Goal: Task Accomplishment & Management: Manage account settings

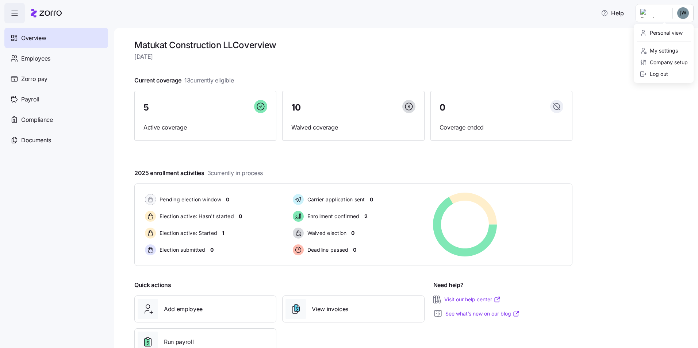
click at [673, 14] on html "Help Overview Employees Zorro pay Payroll Compliance Documents Matukat Construc…" at bounding box center [349, 172] width 698 height 344
click at [556, 57] on html "Help Overview Employees Zorro pay Payroll Compliance Documents Matukat Construc…" at bounding box center [349, 172] width 698 height 344
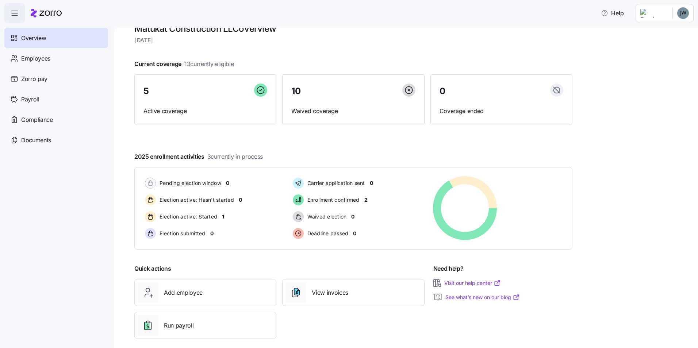
scroll to position [25, 0]
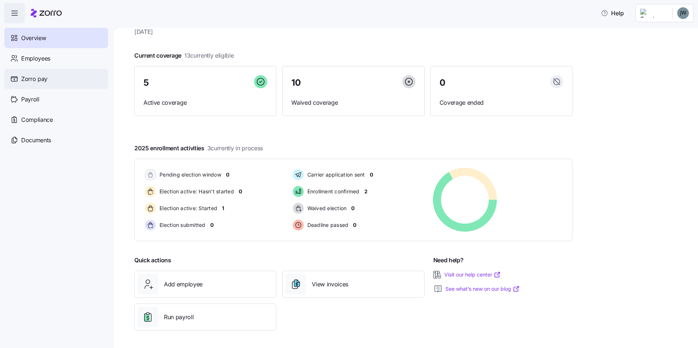
click at [38, 77] on span "Zorro pay" at bounding box center [34, 78] width 26 height 9
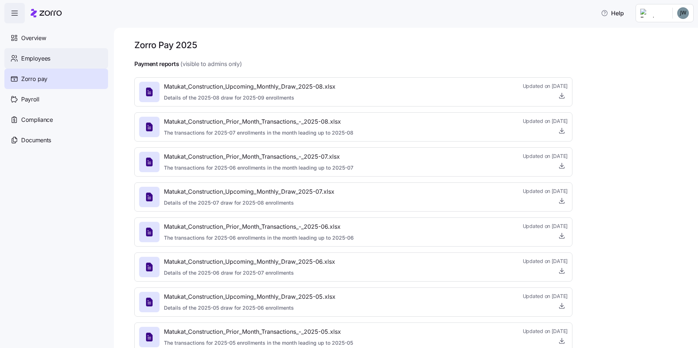
click at [41, 56] on span "Employees" at bounding box center [35, 58] width 29 height 9
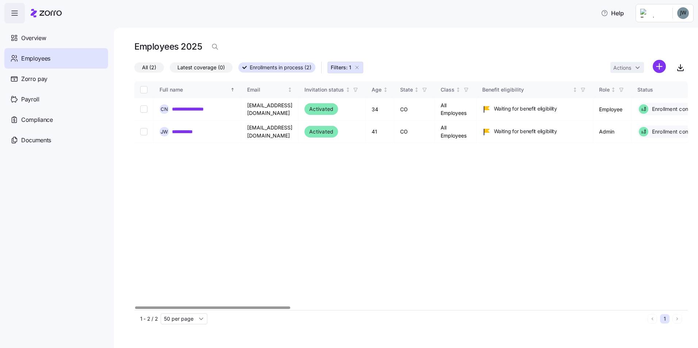
click at [236, 307] on div at bounding box center [212, 308] width 155 height 3
click at [359, 66] on icon "button" at bounding box center [357, 68] width 6 height 6
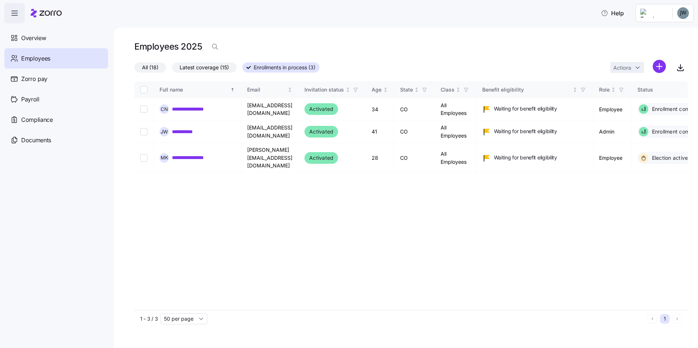
click at [196, 71] on span "Latest coverage (15)" at bounding box center [204, 67] width 49 height 9
click at [172, 69] on input "Latest coverage (15)" at bounding box center [172, 69] width 0 height 0
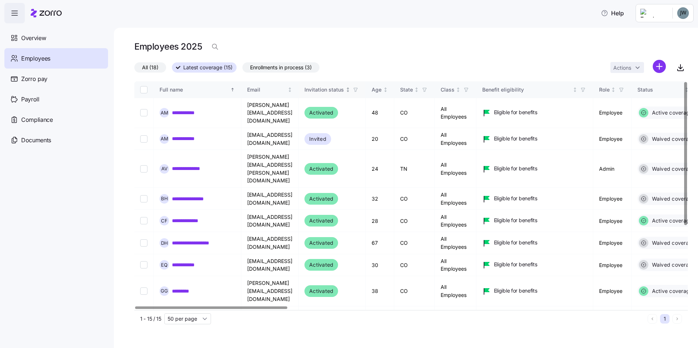
click at [344, 87] on div "Invitation status" at bounding box center [324, 90] width 39 height 8
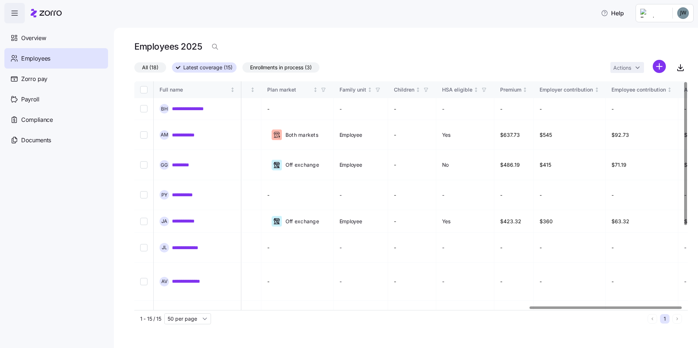
scroll to position [0, 1437]
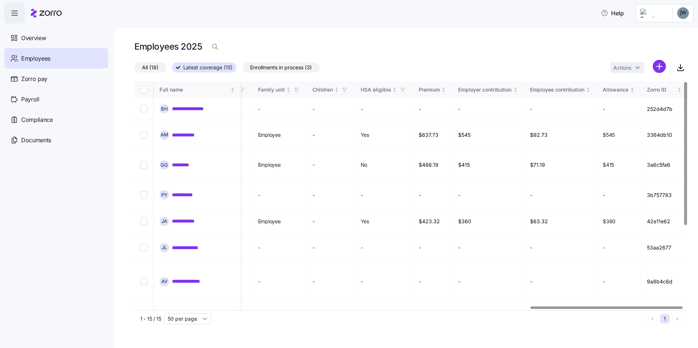
click at [668, 307] on div at bounding box center [607, 308] width 152 height 3
click at [547, 307] on div at bounding box center [607, 308] width 152 height 3
